Goal: Transaction & Acquisition: Purchase product/service

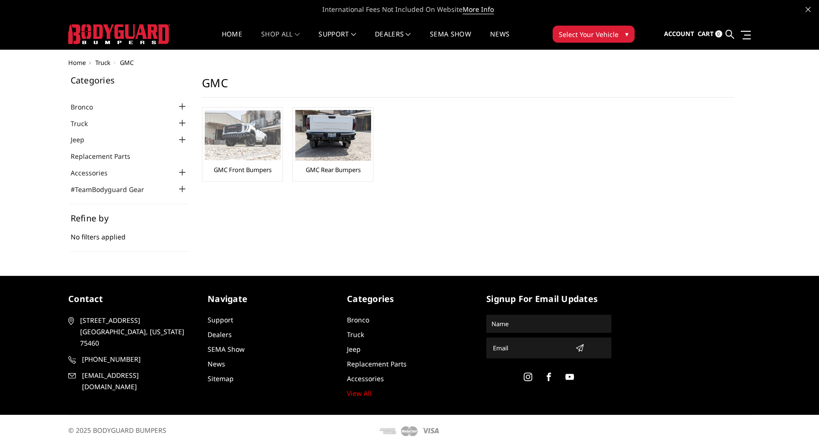
click at [243, 161] on div "GMC Front Bumpers" at bounding box center [242, 144] width 75 height 69
click at [248, 168] on link "GMC Front Bumpers" at bounding box center [243, 169] width 58 height 9
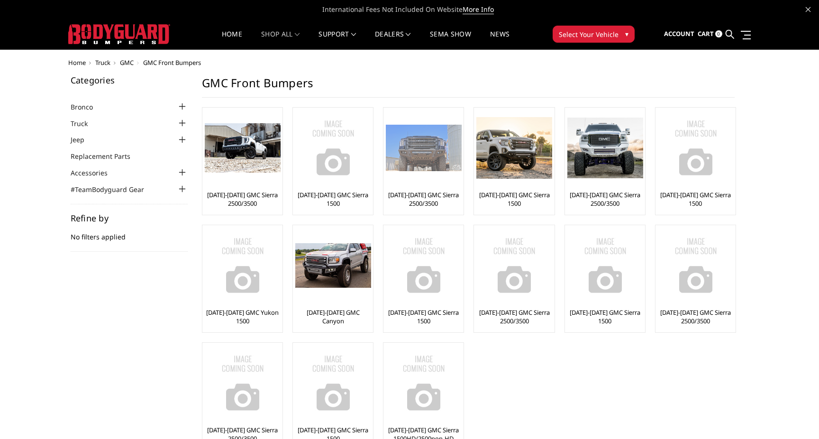
click at [429, 187] on div "[DATE]-[DATE] GMC Sierra 2500/3500" at bounding box center [423, 161] width 75 height 102
click at [429, 157] on img at bounding box center [424, 148] width 76 height 46
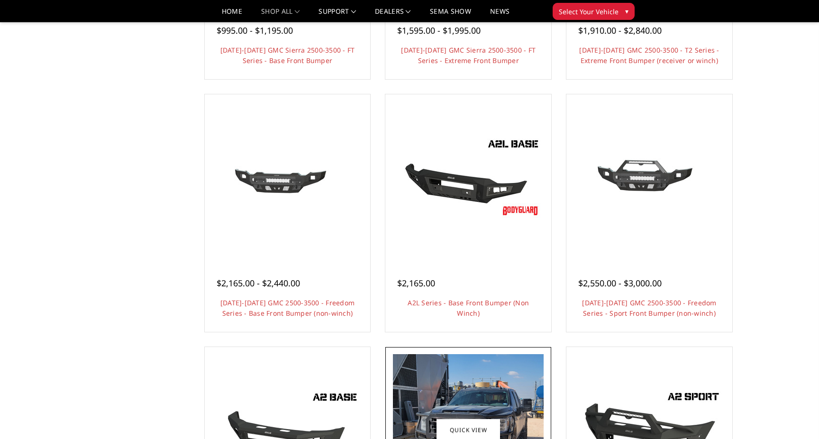
scroll to position [276, 0]
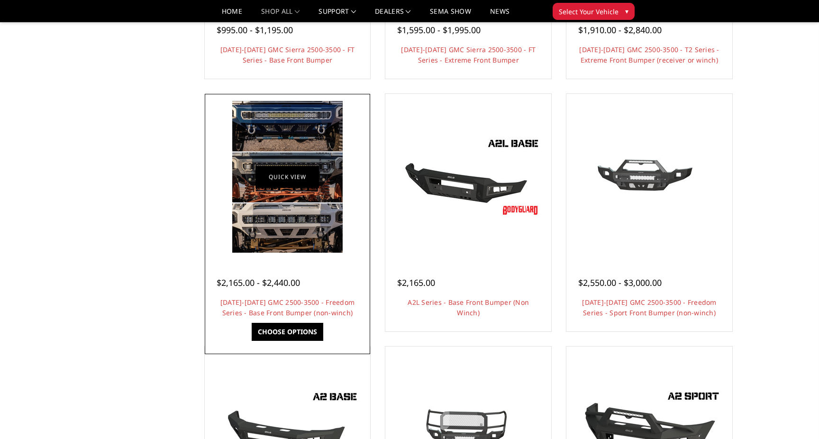
click at [294, 187] on link "Quick view" at bounding box center [287, 176] width 64 height 22
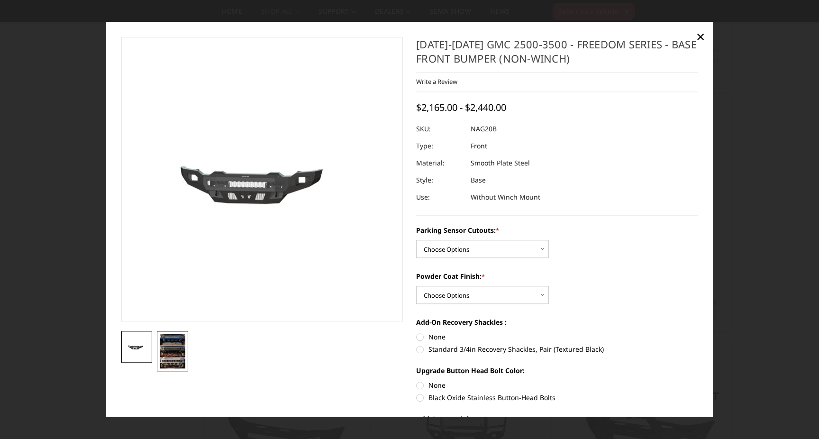
click at [170, 371] on link at bounding box center [172, 351] width 31 height 40
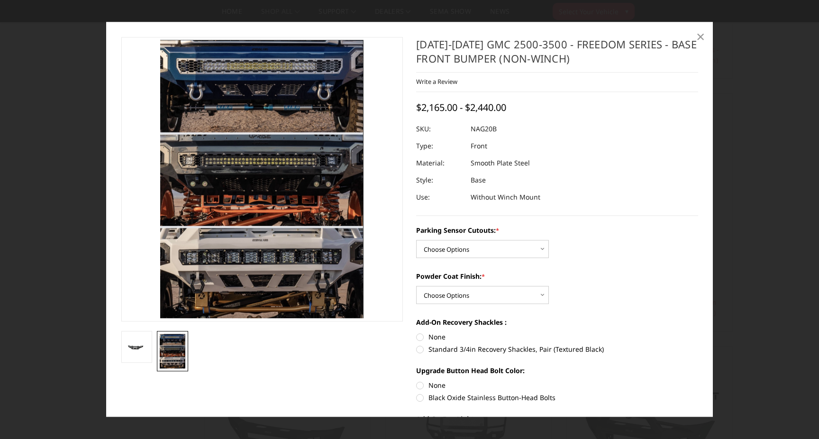
click at [705, 35] on link "×" at bounding box center [700, 36] width 15 height 15
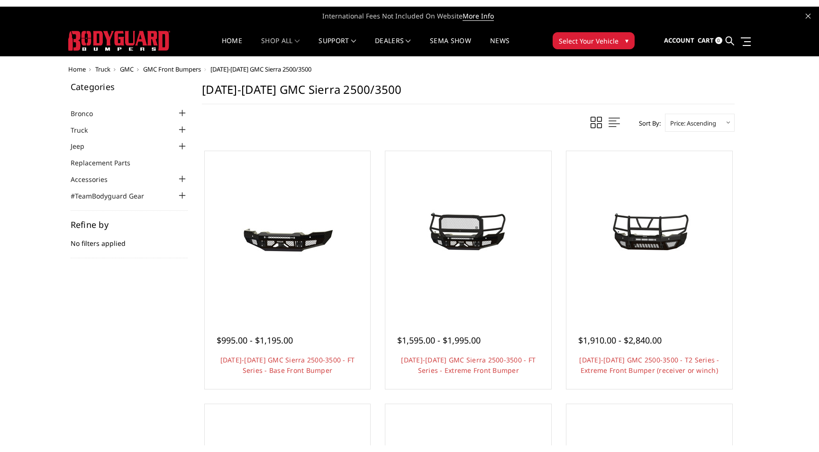
scroll to position [0, 0]
